Goal: Task Accomplishment & Management: Complete application form

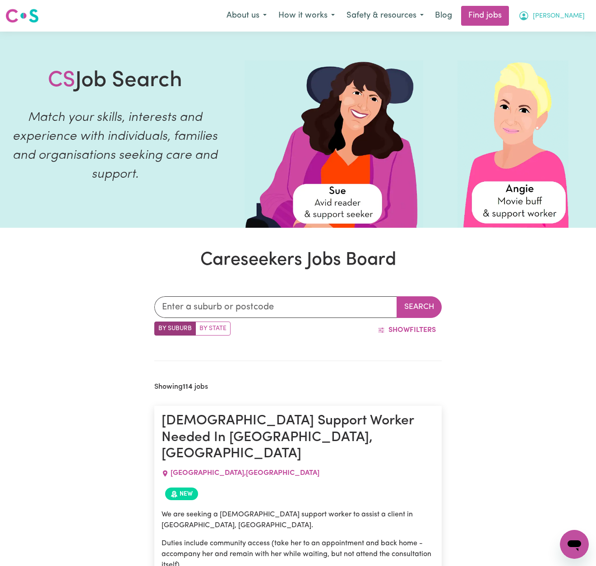
click at [572, 14] on span "[PERSON_NAME]" at bounding box center [559, 16] width 52 height 10
click at [553, 32] on link "My Account" at bounding box center [554, 35] width 71 height 17
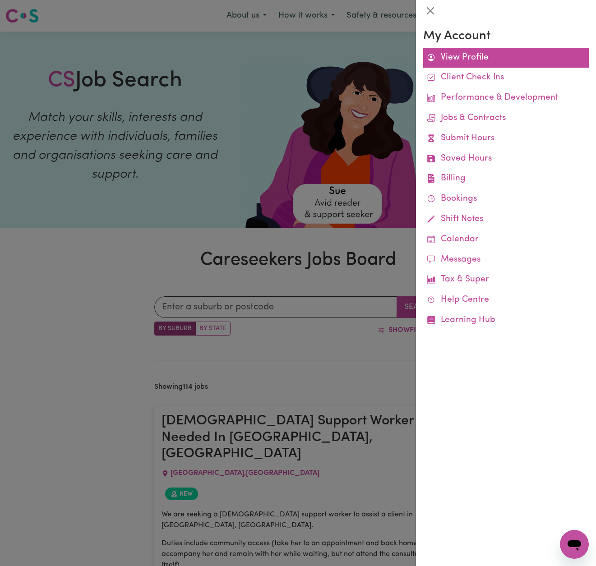
click at [483, 57] on link "View Profile" at bounding box center [506, 58] width 166 height 20
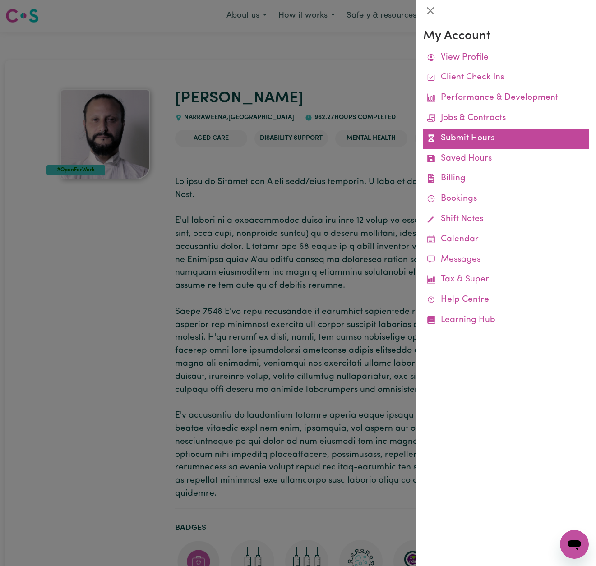
click at [490, 131] on link "Submit Hours" at bounding box center [506, 139] width 166 height 20
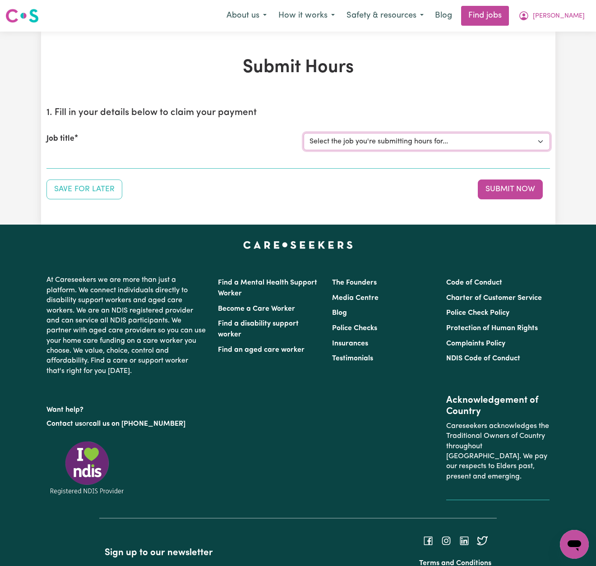
select select "13913"
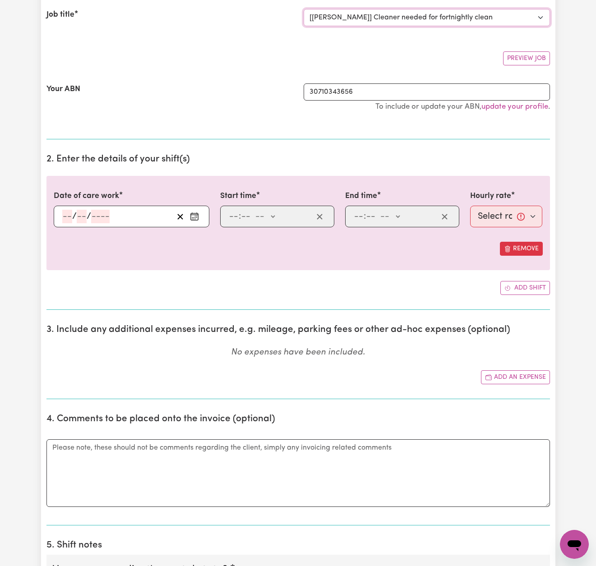
scroll to position [127, 0]
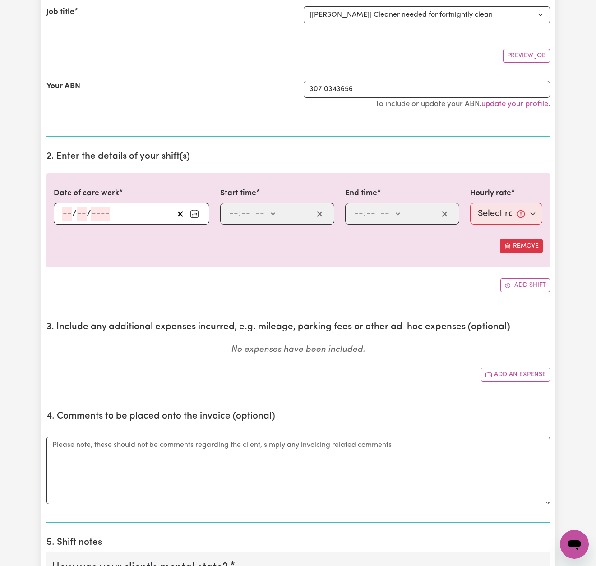
click at [196, 213] on circle "Enter the date of care work" at bounding box center [196, 213] width 1 height 1
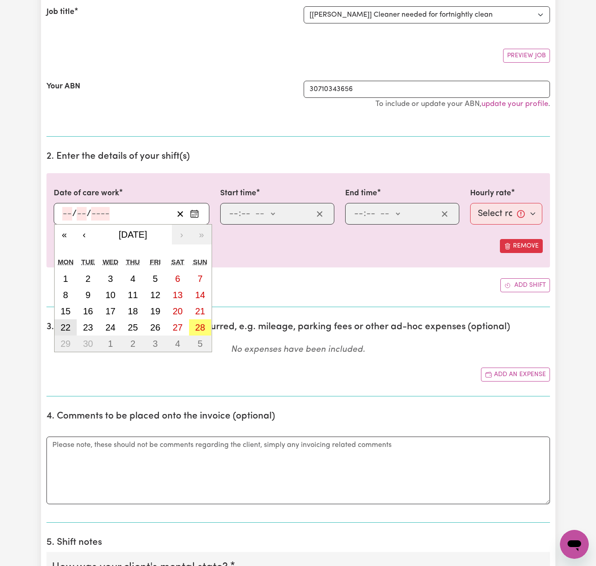
click at [66, 328] on abbr "22" at bounding box center [65, 328] width 10 height 10
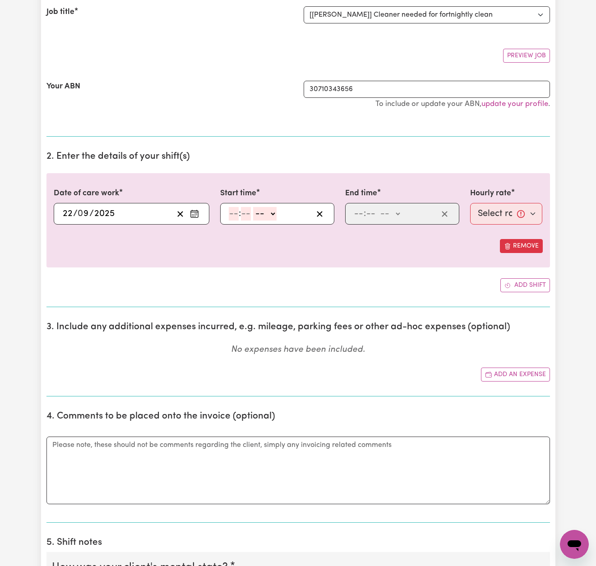
type input "[DATE]"
type input "22"
type input "9"
type input "2025"
click at [236, 213] on input "number" at bounding box center [234, 214] width 10 height 14
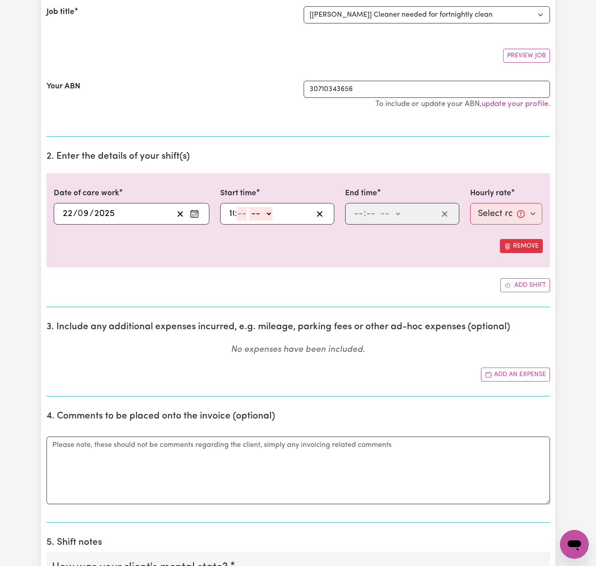
type input "10"
type input "00"
select select "am"
type input "10:00"
type input "0"
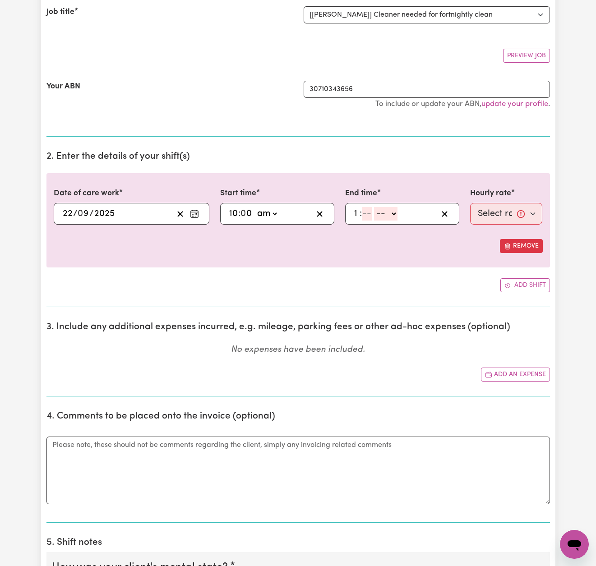
type input "1"
type input "00"
select select "pm"
type input "13:00"
type input "0"
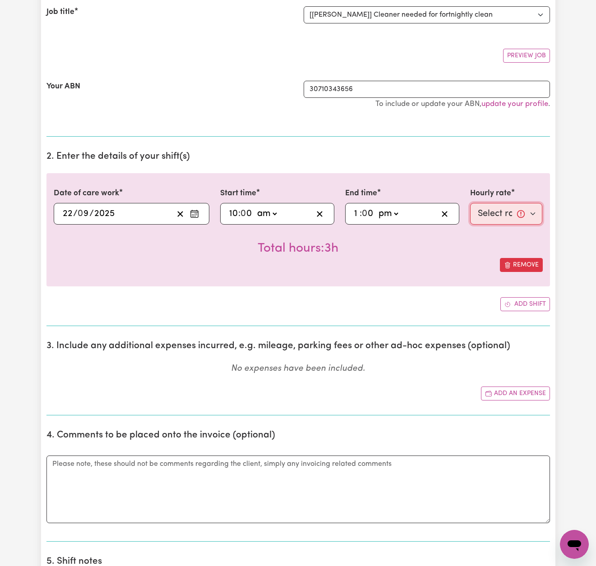
select select "50-Weekday"
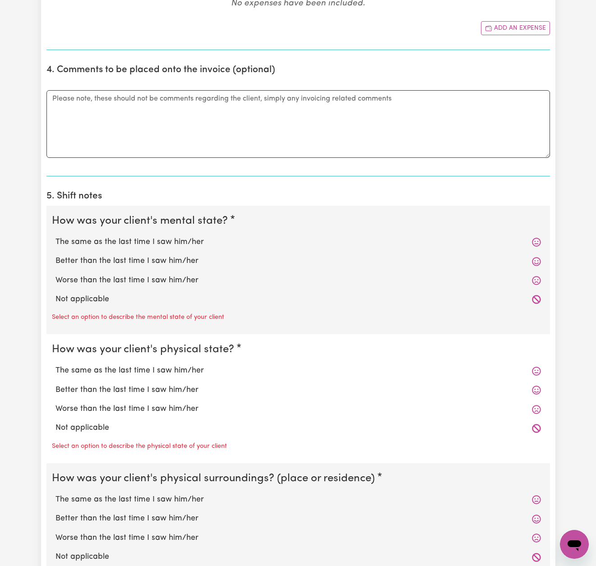
scroll to position [497, 0]
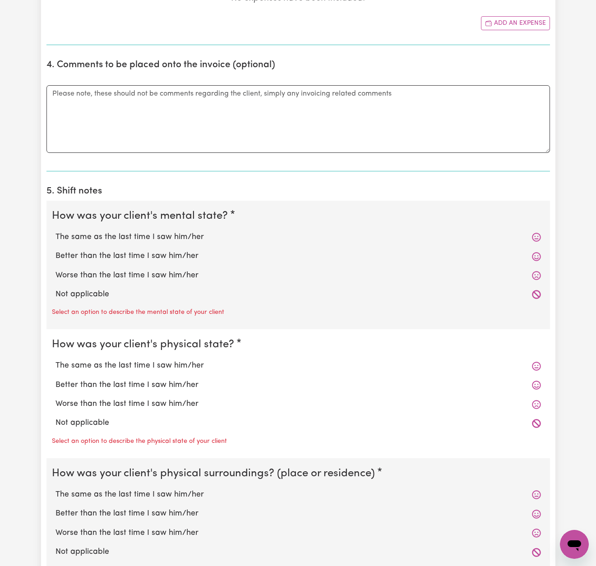
click at [151, 233] on label "The same as the last time I saw him/her" at bounding box center [299, 238] width 486 height 12
click at [56, 232] on input "The same as the last time I saw him/her" at bounding box center [55, 231] width 0 height 0
radio input "true"
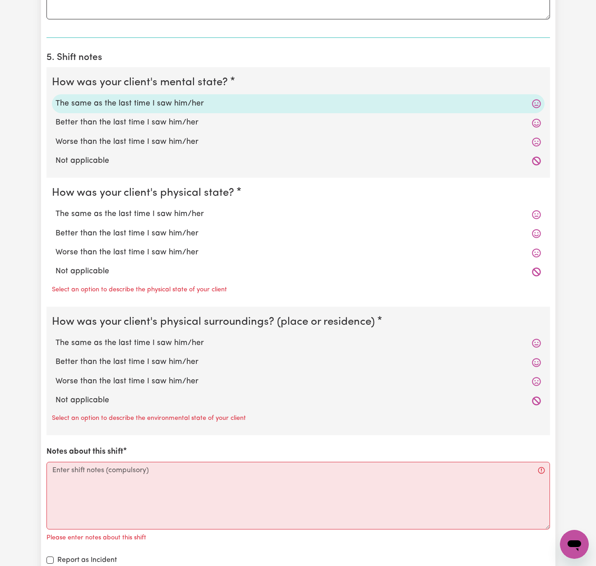
scroll to position [645, 0]
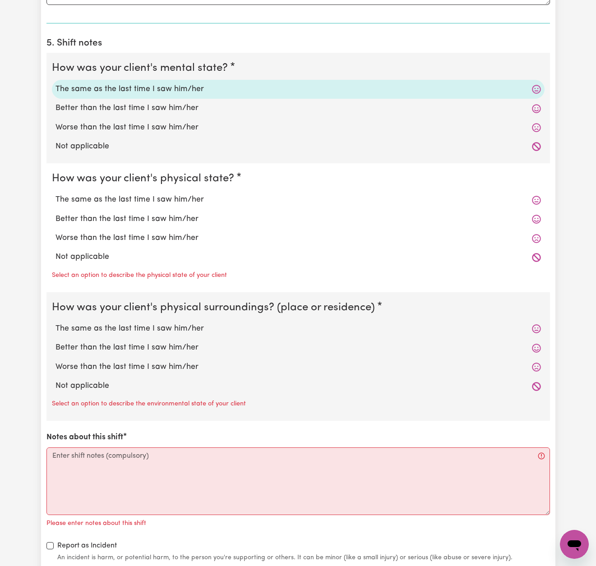
click at [160, 198] on label "The same as the last time I saw him/her" at bounding box center [299, 200] width 486 height 12
click at [56, 194] on input "The same as the last time I saw him/her" at bounding box center [55, 194] width 0 height 0
radio input "true"
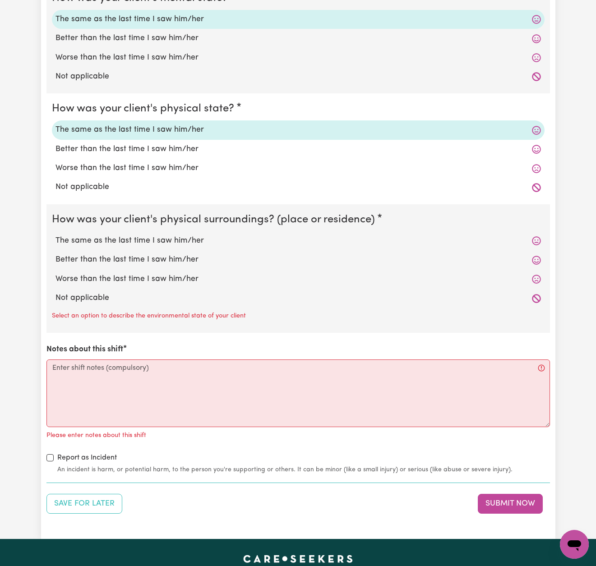
click at [161, 236] on label "The same as the last time I saw him/her" at bounding box center [299, 241] width 486 height 12
click at [56, 235] on input "The same as the last time I saw him/her" at bounding box center [55, 235] width 0 height 0
radio input "true"
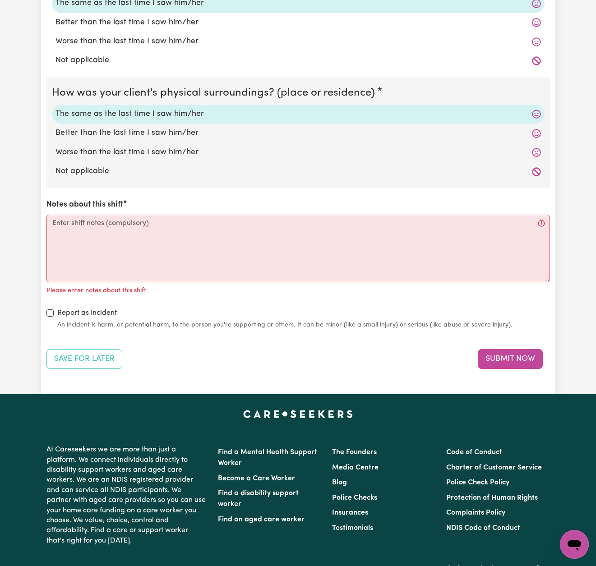
scroll to position [843, 0]
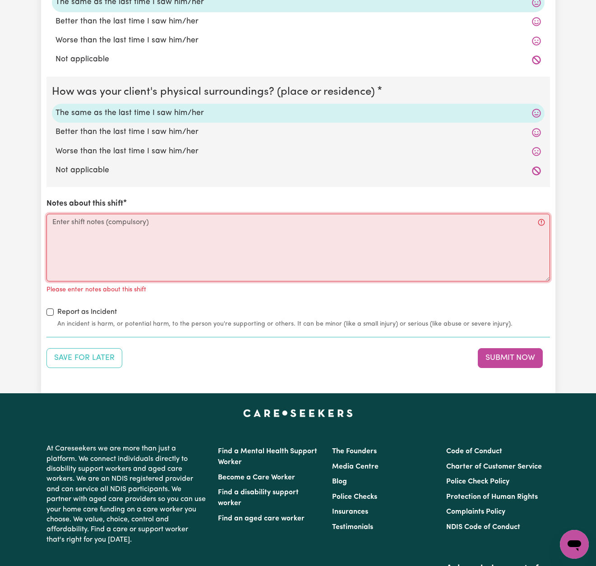
click at [187, 220] on textarea "Notes about this shift" at bounding box center [298, 248] width 504 height 68
paste textarea "I supported [PERSON_NAME] with household tasks and chores during this shift. Ho…"
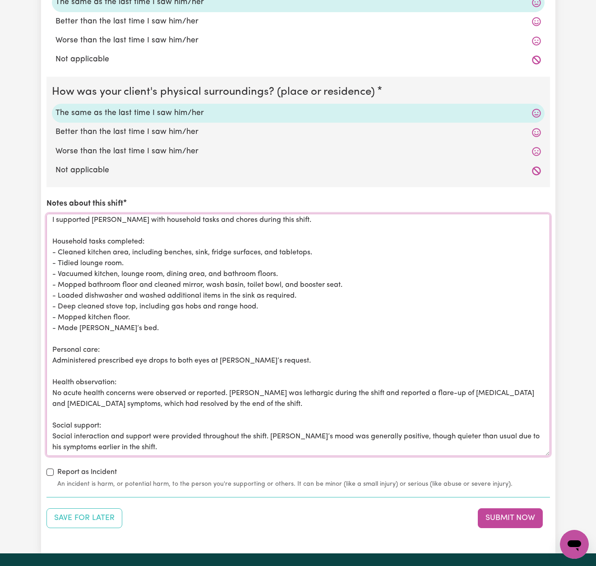
scroll to position [0, 0]
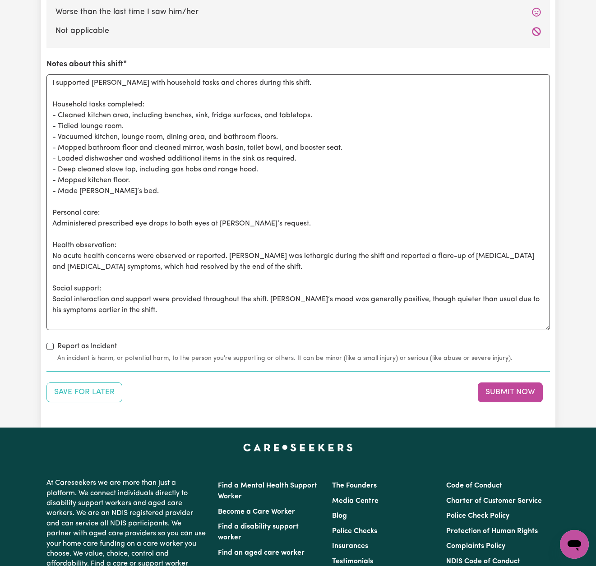
scroll to position [1024, 0]
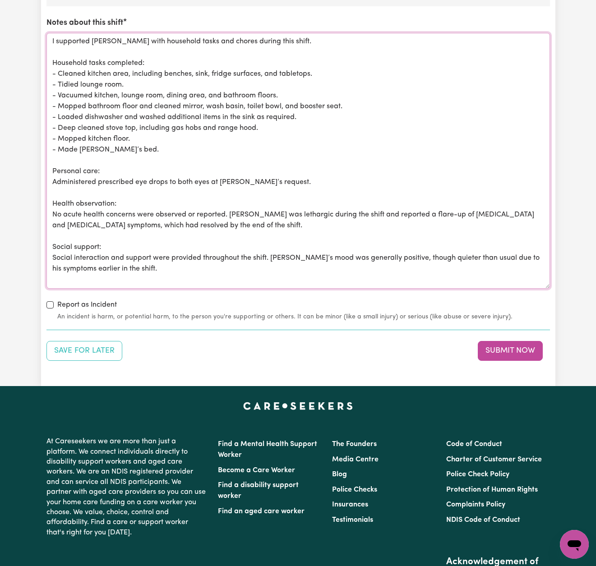
drag, startPoint x: 112, startPoint y: 259, endPoint x: 51, endPoint y: 32, distance: 234.7
click at [51, 33] on textarea "I supported [PERSON_NAME] with household tasks and chores during this shift. Ho…" at bounding box center [298, 161] width 504 height 256
click at [135, 51] on textarea "I supported [PERSON_NAME] with household tasks and chores during this shift. Ho…" at bounding box center [298, 161] width 504 height 256
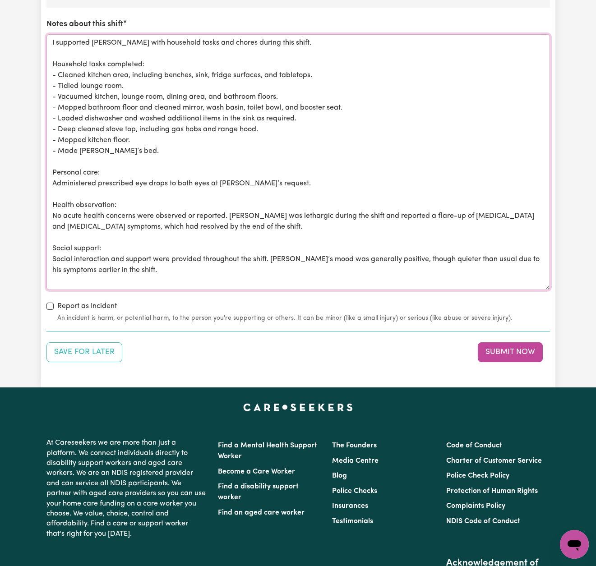
scroll to position [1020, 0]
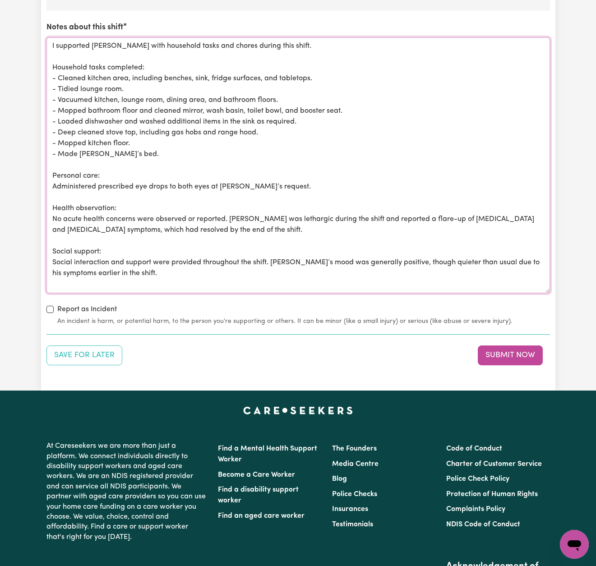
drag, startPoint x: 134, startPoint y: 36, endPoint x: 338, endPoint y: 179, distance: 248.8
click at [338, 179] on textarea "I supported [PERSON_NAME] with household tasks and chores during this shift. Ho…" at bounding box center [298, 165] width 504 height 256
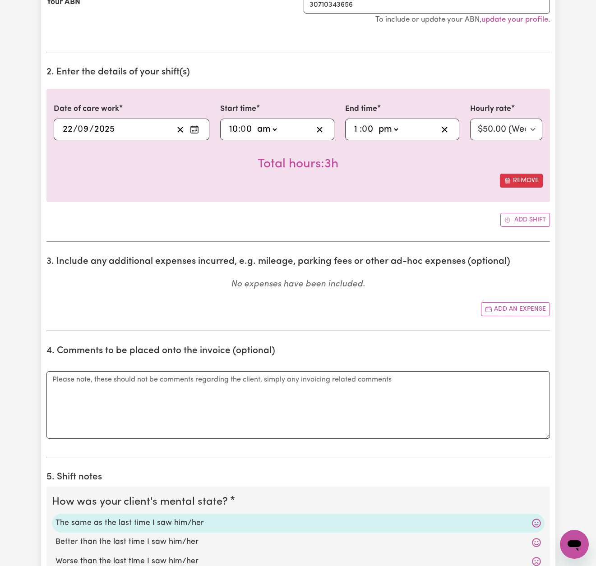
scroll to position [182, 0]
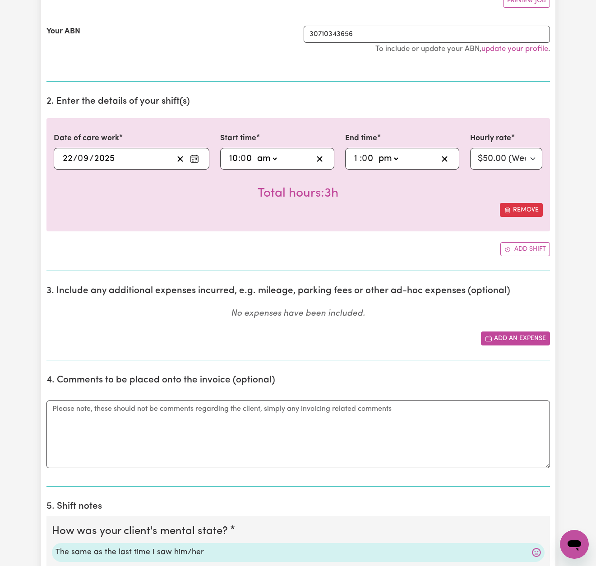
type textarea "I supported [PERSON_NAME] with community access this shift. Health observation:…"
click at [518, 334] on button "Add an expense" at bounding box center [515, 339] width 69 height 14
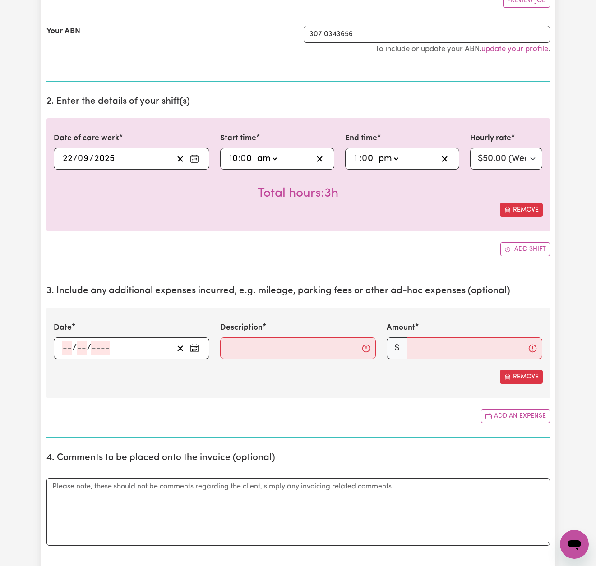
click at [194, 346] on icon "Enter the date of expense" at bounding box center [194, 348] width 9 height 9
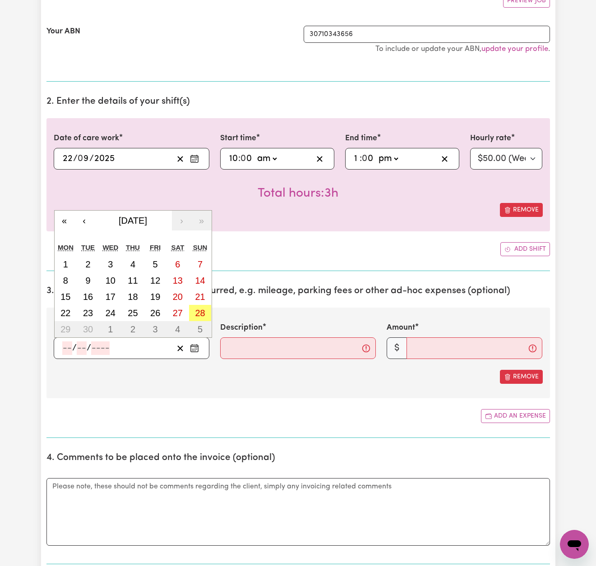
drag, startPoint x: 67, startPoint y: 314, endPoint x: 97, endPoint y: 316, distance: 29.5
click at [67, 314] on abbr "22" at bounding box center [65, 313] width 10 height 10
type input "[DATE]"
type input "22"
type input "9"
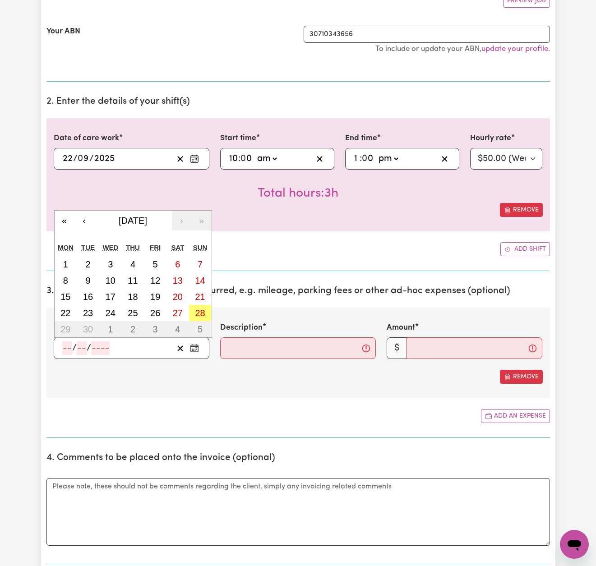
type input "2025"
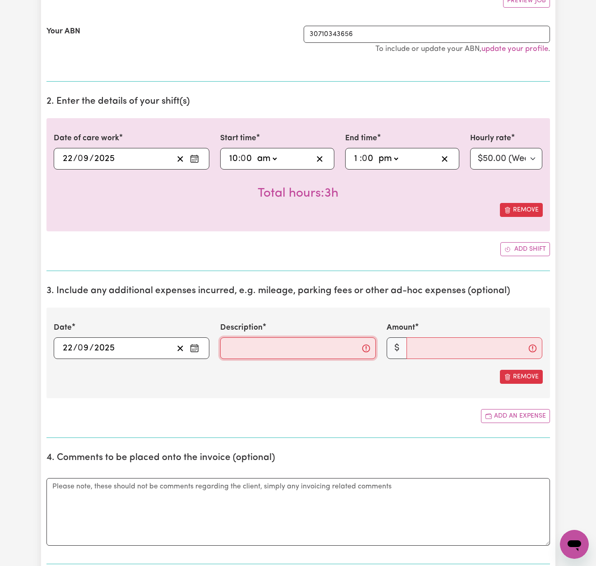
click at [244, 344] on input "Description" at bounding box center [298, 349] width 156 height 22
type input "Fuel"
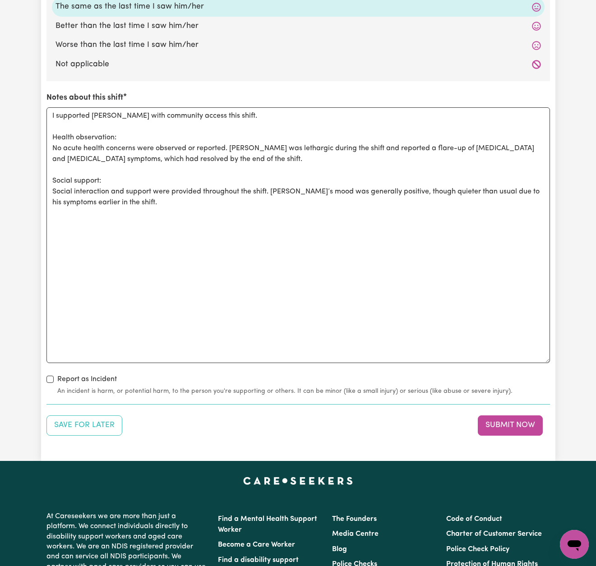
scroll to position [999, 0]
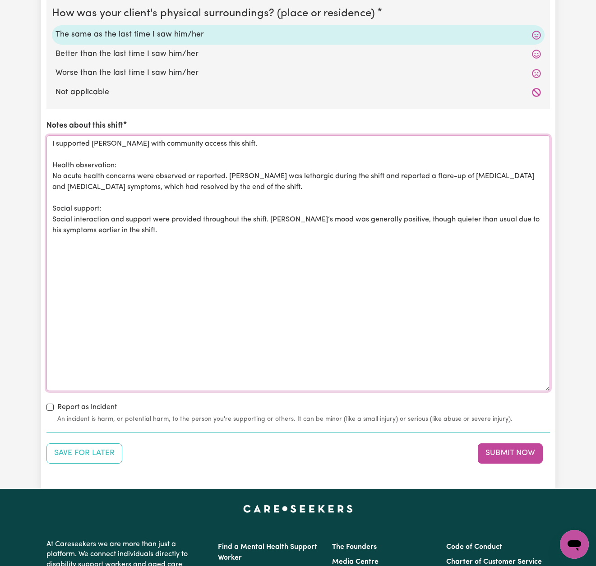
drag, startPoint x: 97, startPoint y: 219, endPoint x: 32, endPoint y: 140, distance: 102.3
paste textarea "I firstly drove [PERSON_NAME] to an errand in [GEOGRAPHIC_DATA]. We then drove …"
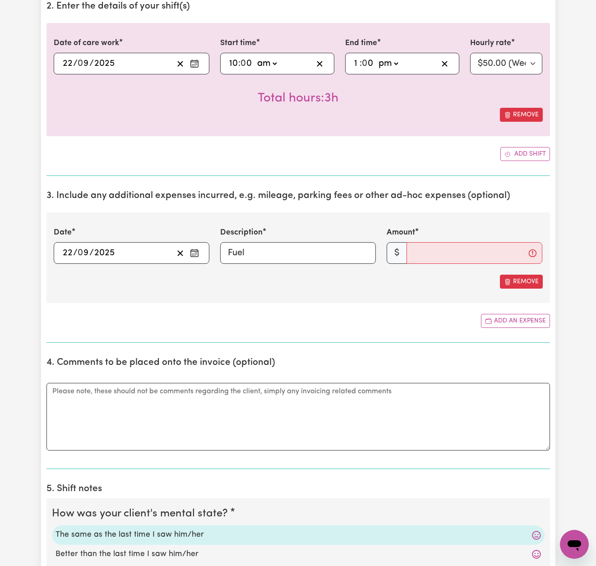
scroll to position [276, 0]
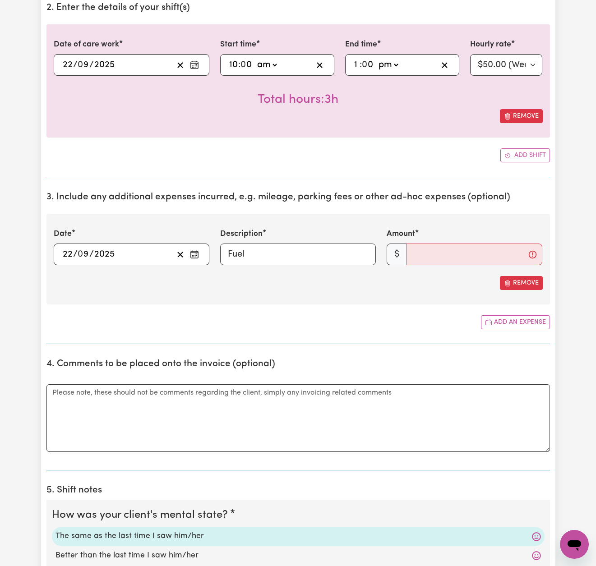
type textarea "I supported [PERSON_NAME] with community access this shift. I firstly drove [PE…"
click at [466, 252] on input "Amount" at bounding box center [475, 255] width 136 height 22
type input "30"
type input "30.25"
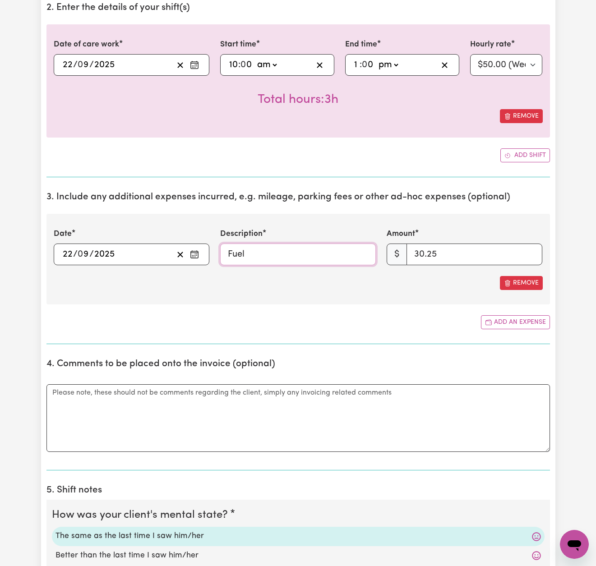
click at [343, 254] on input "Fuel" at bounding box center [298, 255] width 156 height 22
type input "Fuel ($0.50 per km)"
